Goal: Navigation & Orientation: Locate item on page

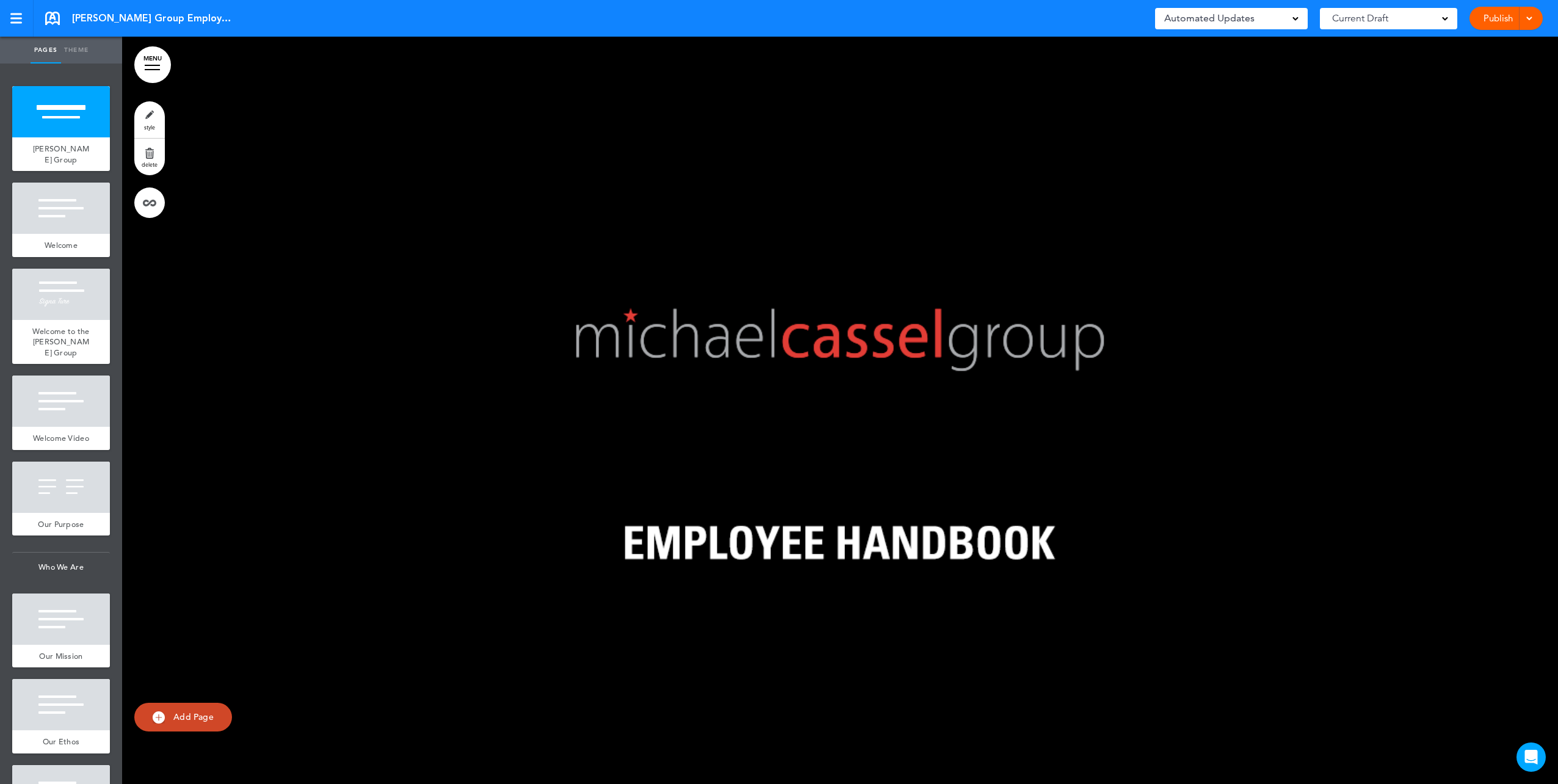
click at [483, 307] on div at bounding box center [840, 410] width 1436 height 747
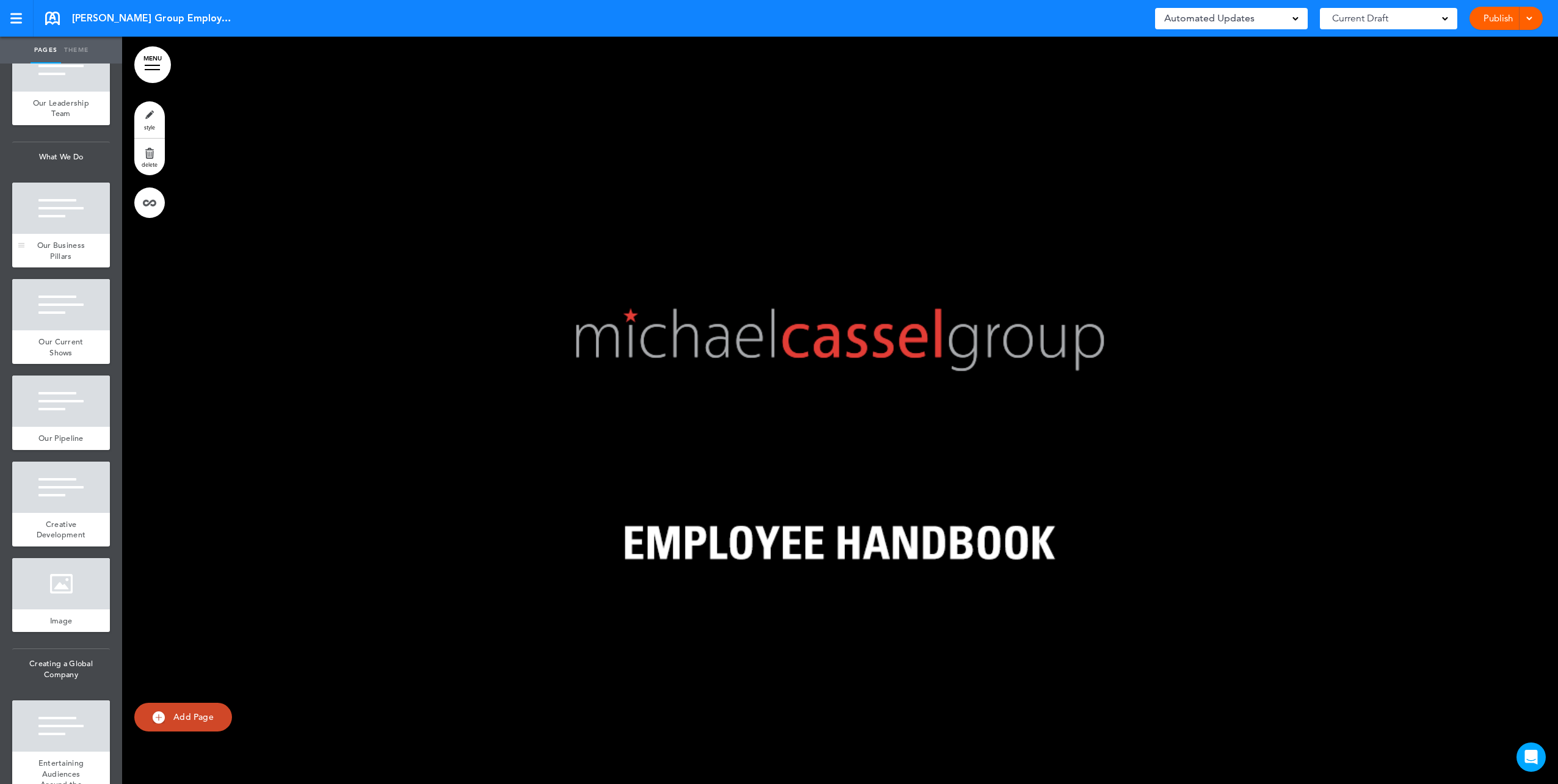
scroll to position [1709, 0]
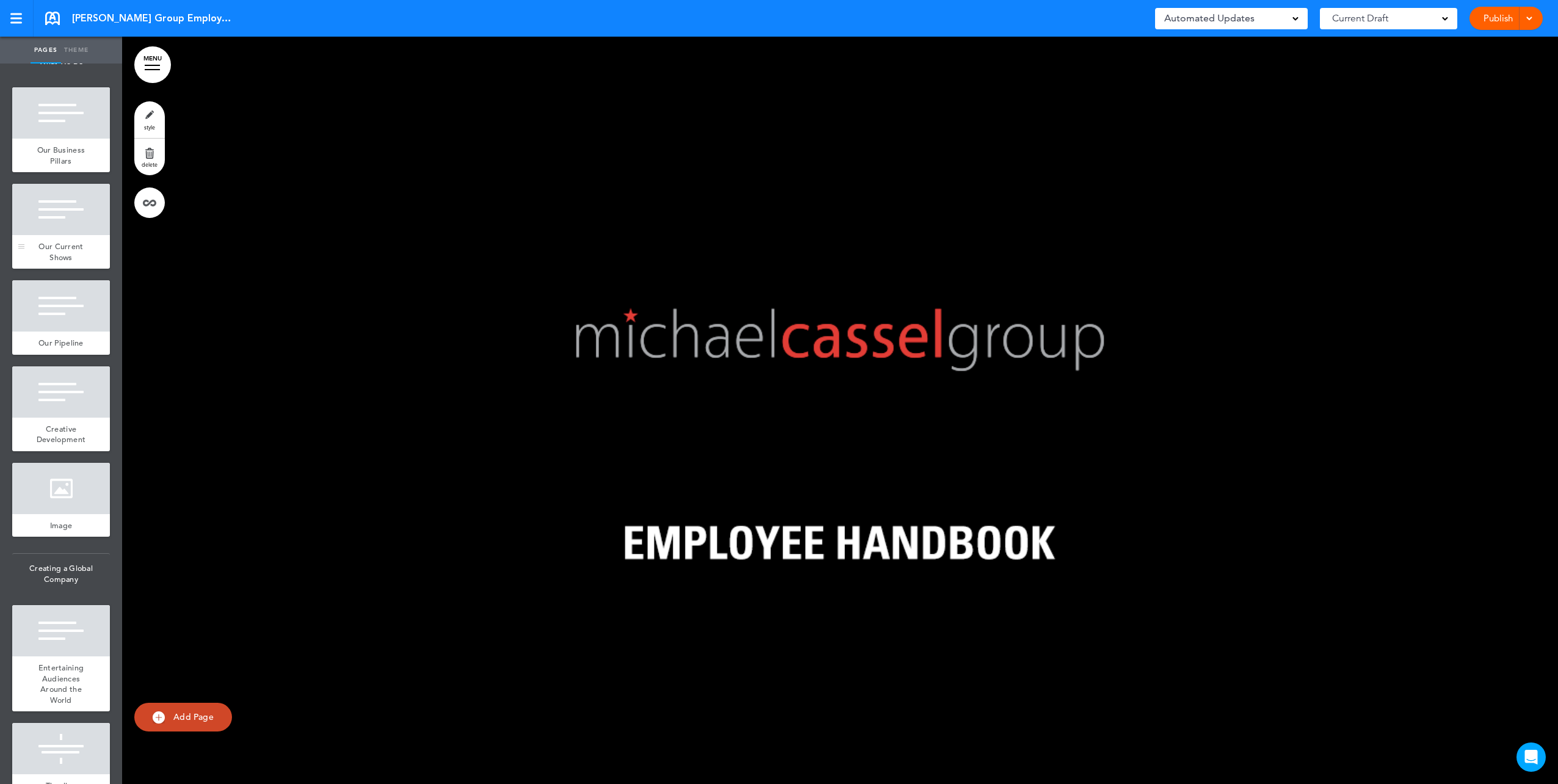
click at [63, 268] on div "Our Current Shows" at bounding box center [62, 252] width 98 height 33
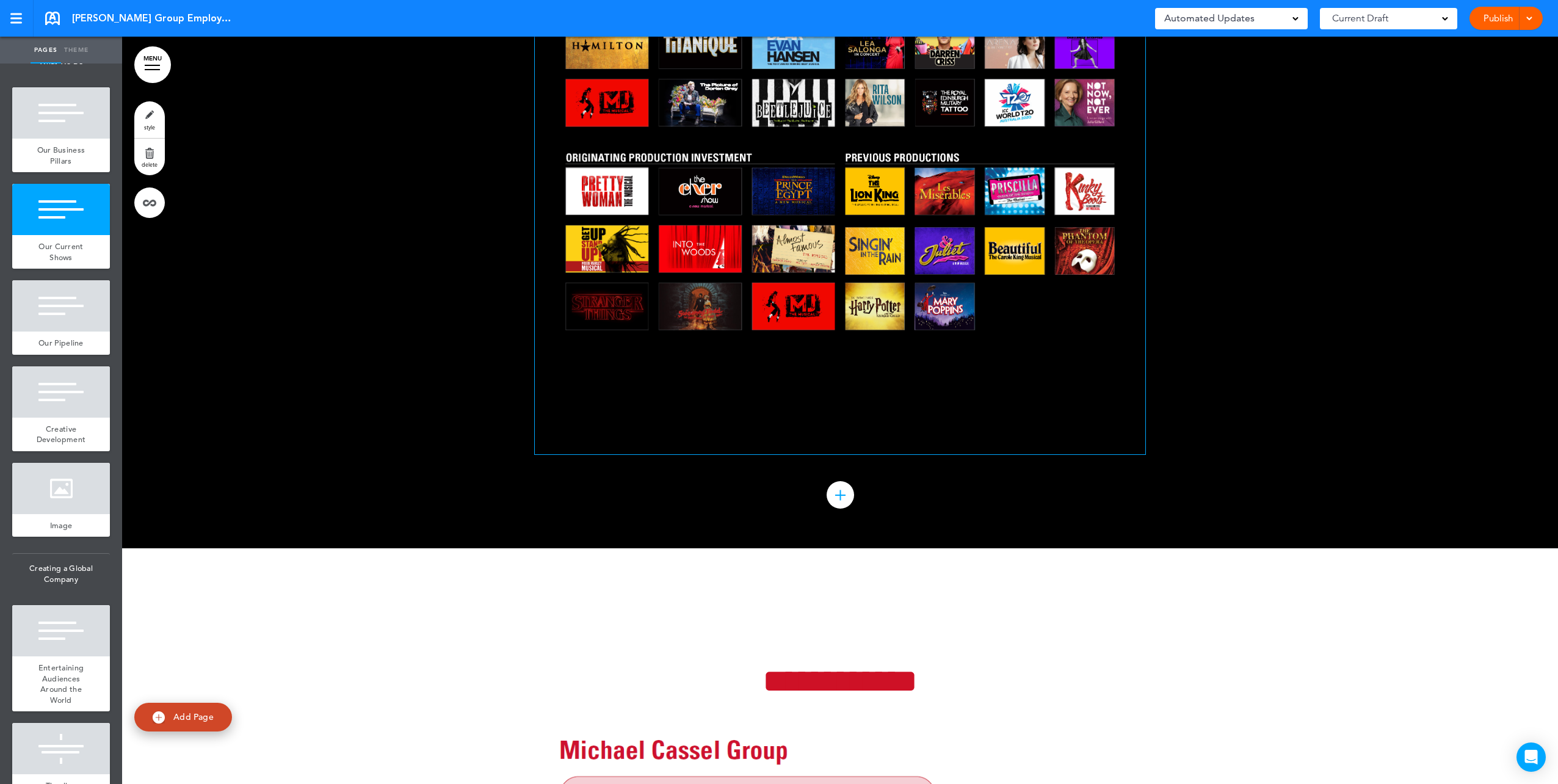
scroll to position [16052, 0]
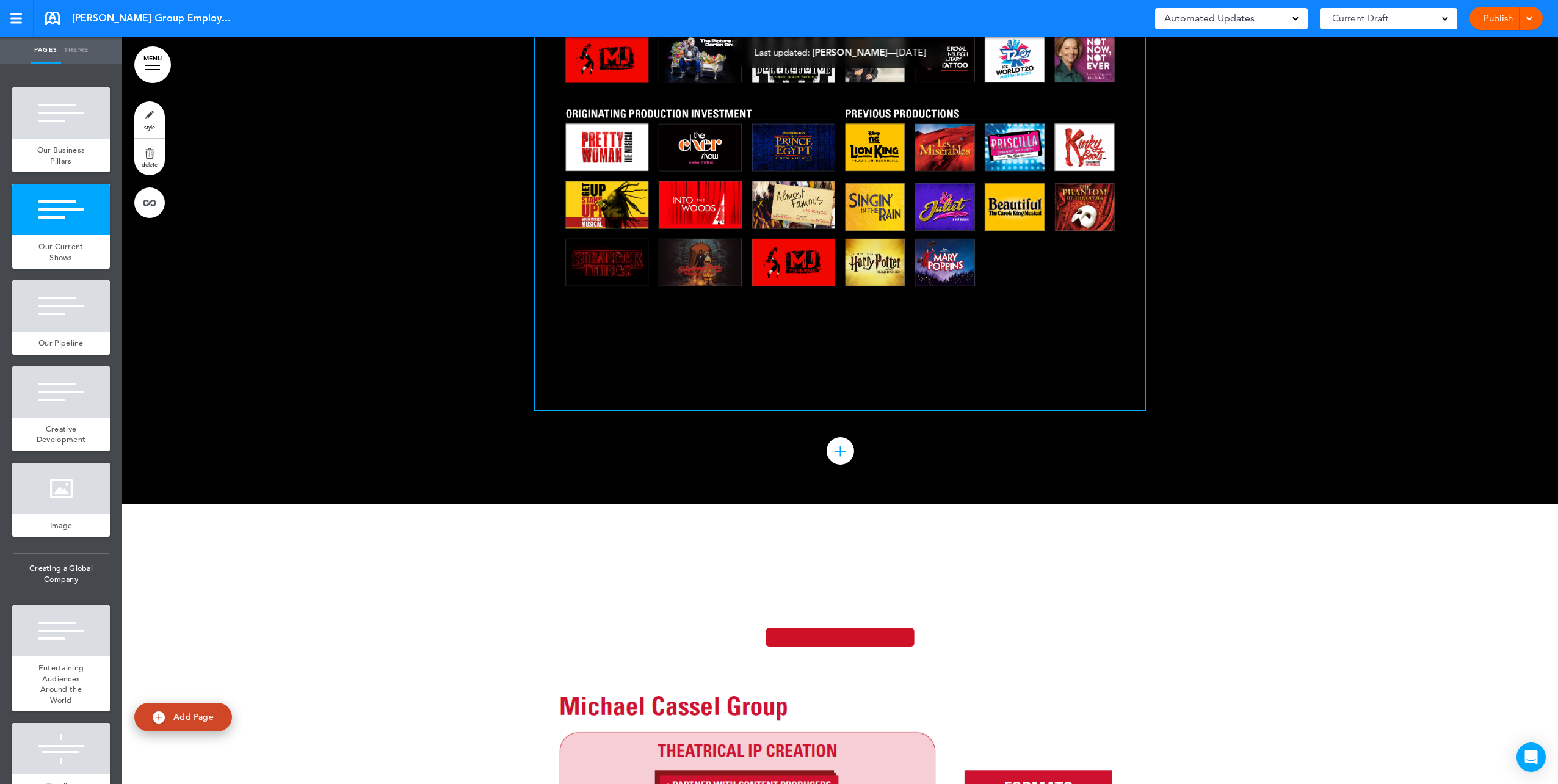
click at [738, 316] on img at bounding box center [840, 101] width 611 height 432
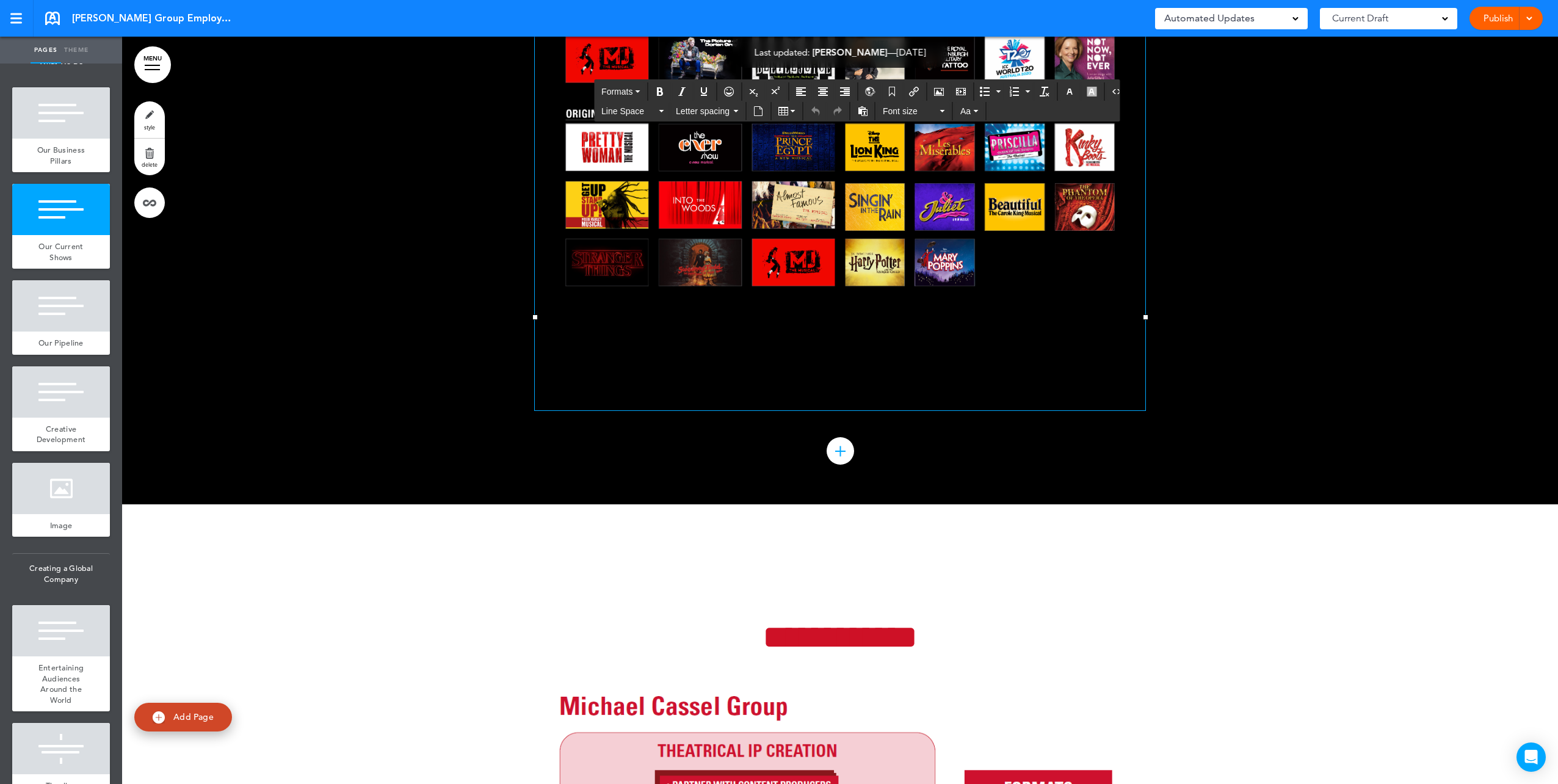
click at [738, 316] on img at bounding box center [840, 101] width 611 height 432
click at [687, 312] on img at bounding box center [840, 101] width 611 height 432
drag, startPoint x: 687, startPoint y: 311, endPoint x: 557, endPoint y: 311, distance: 130.0
click at [647, 311] on img at bounding box center [840, 101] width 611 height 432
click at [419, 317] on div at bounding box center [840, 130] width 1436 height 747
